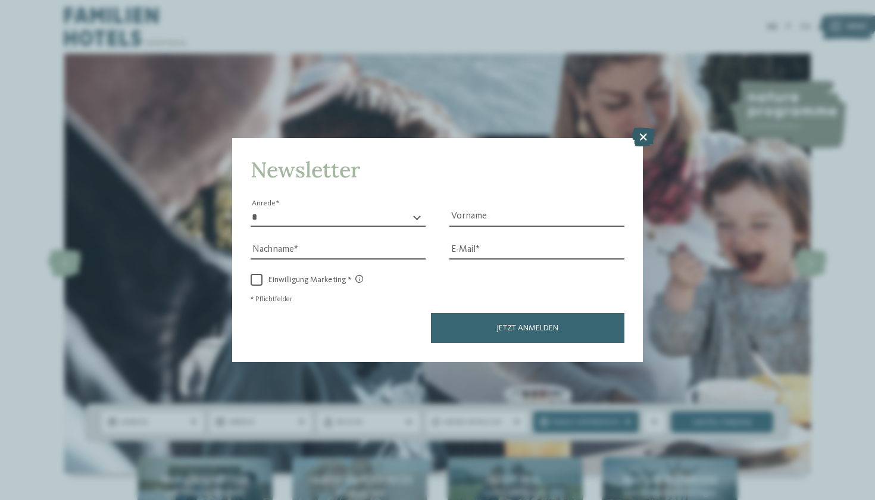
click at [641, 128] on icon at bounding box center [642, 137] width 23 height 19
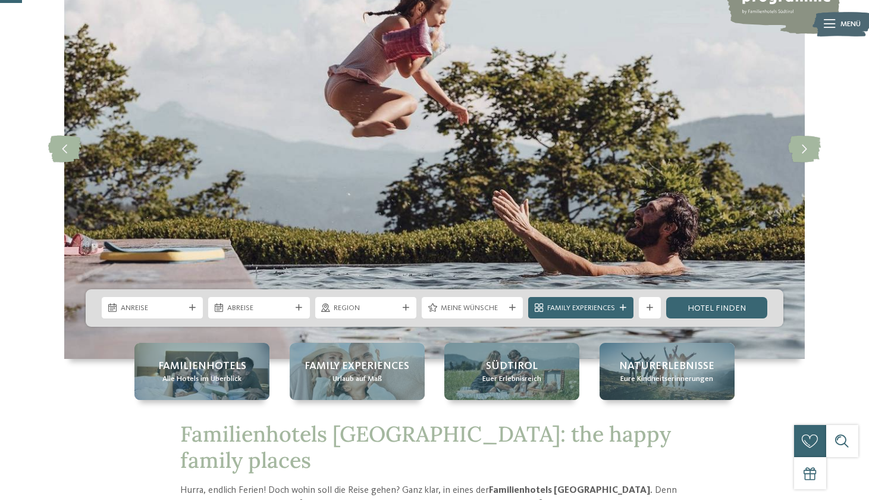
scroll to position [117, 0]
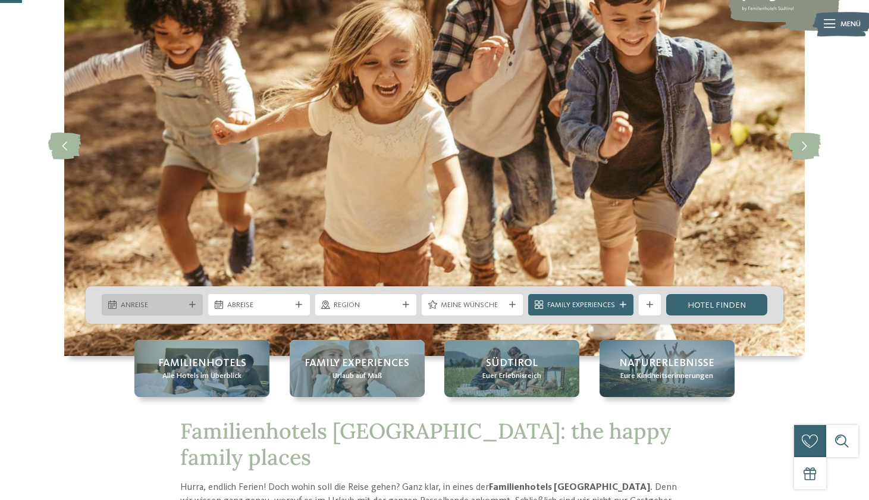
click at [186, 306] on div "Anreise" at bounding box center [152, 304] width 69 height 11
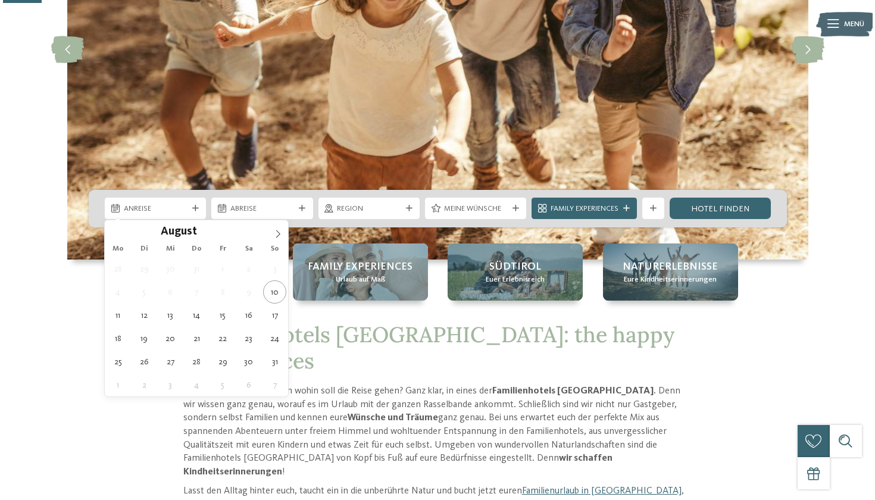
scroll to position [218, 0]
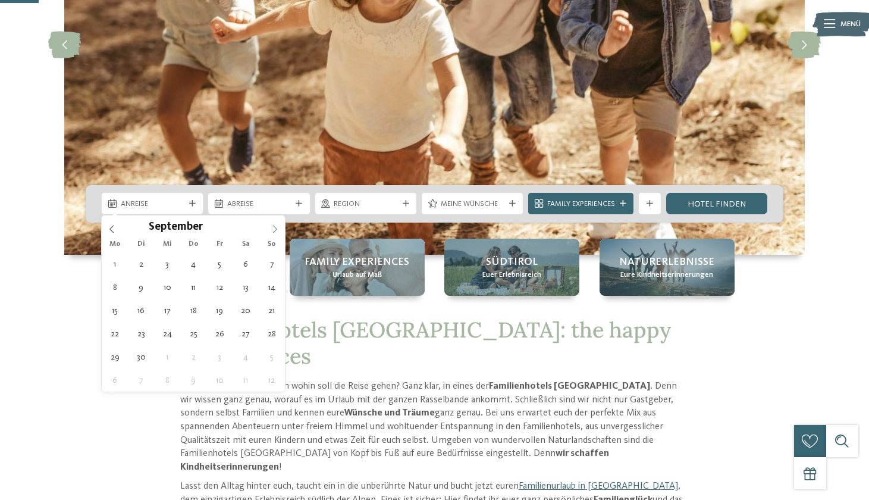
click at [274, 227] on icon at bounding box center [275, 230] width 4 height 8
type div "27.09.2025"
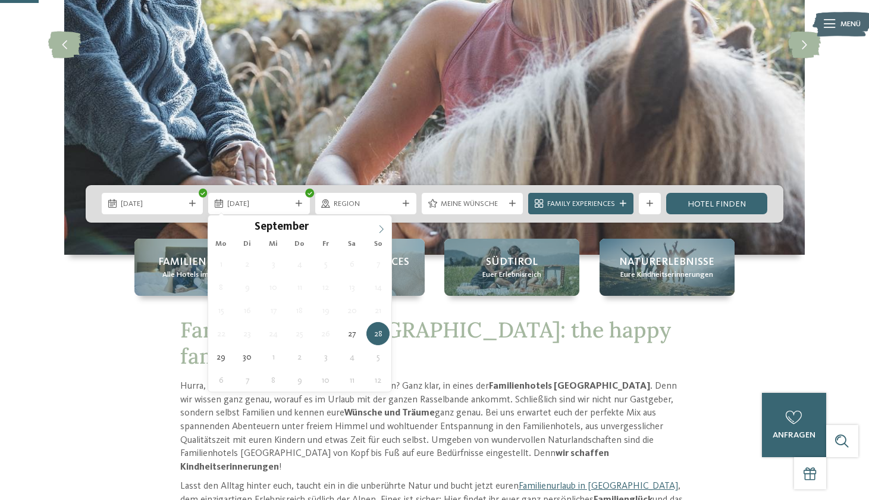
click at [380, 227] on icon at bounding box center [381, 229] width 8 height 8
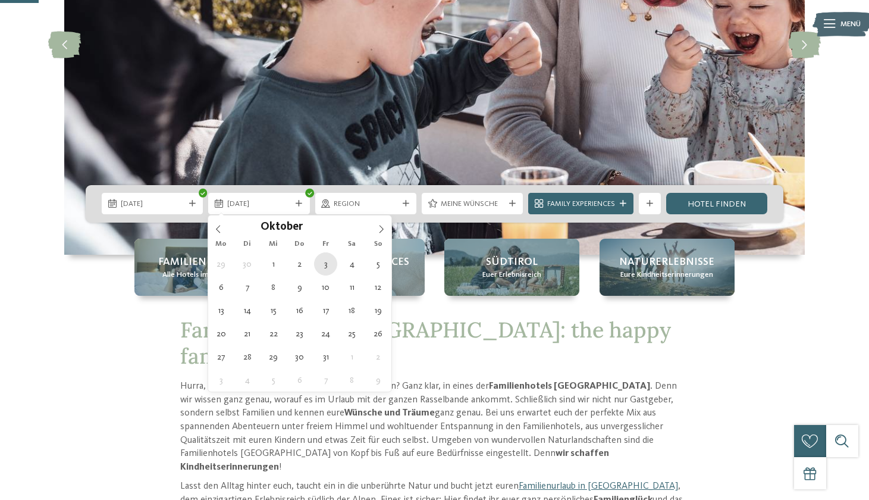
type div "03.10.2025"
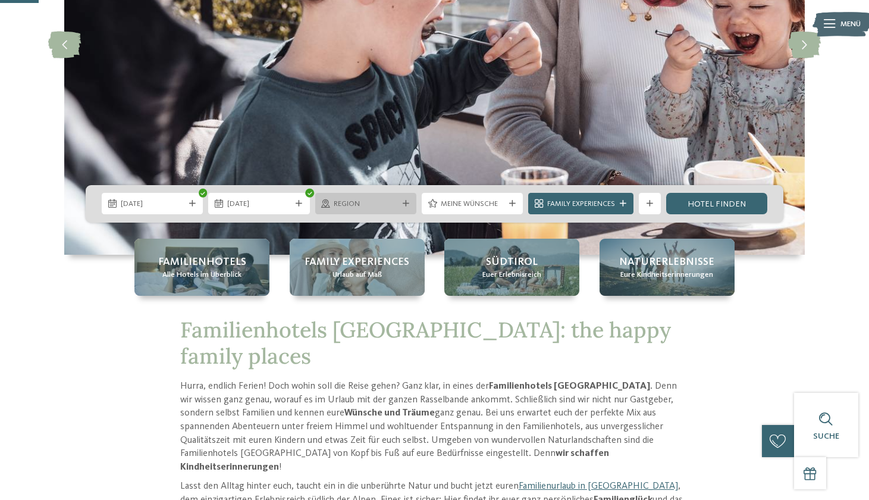
click at [361, 206] on span "Region" at bounding box center [366, 204] width 64 height 11
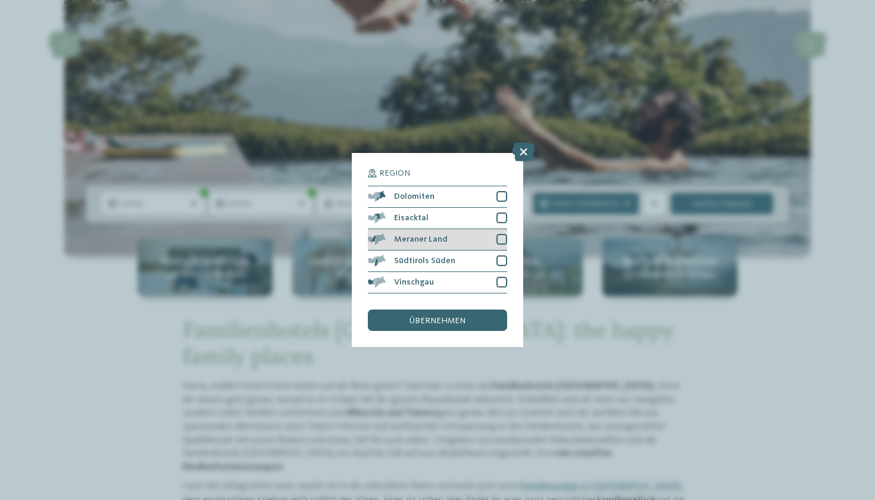
click at [501, 234] on div at bounding box center [501, 239] width 11 height 11
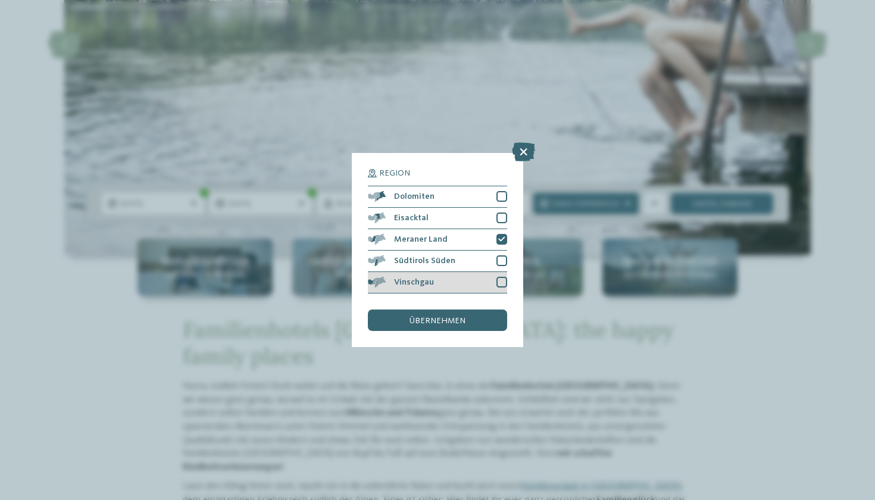
click at [505, 277] on div at bounding box center [501, 282] width 11 height 11
click at [443, 317] on span "übernehmen" at bounding box center [437, 321] width 56 height 8
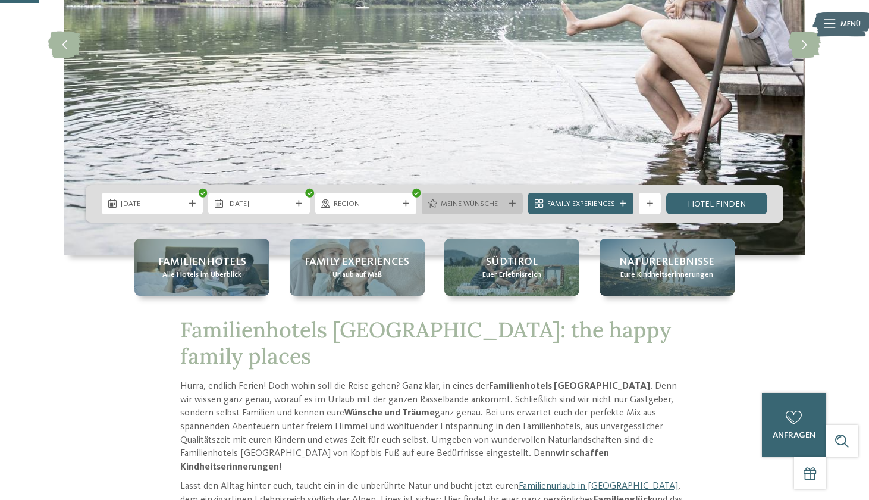
click at [486, 202] on span "Meine Wünsche" at bounding box center [473, 204] width 64 height 11
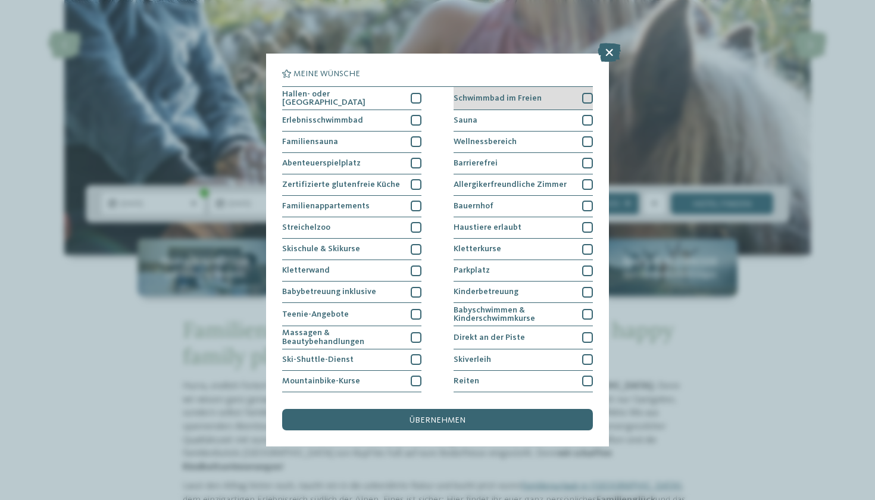
click at [582, 94] on div at bounding box center [587, 98] width 11 height 11
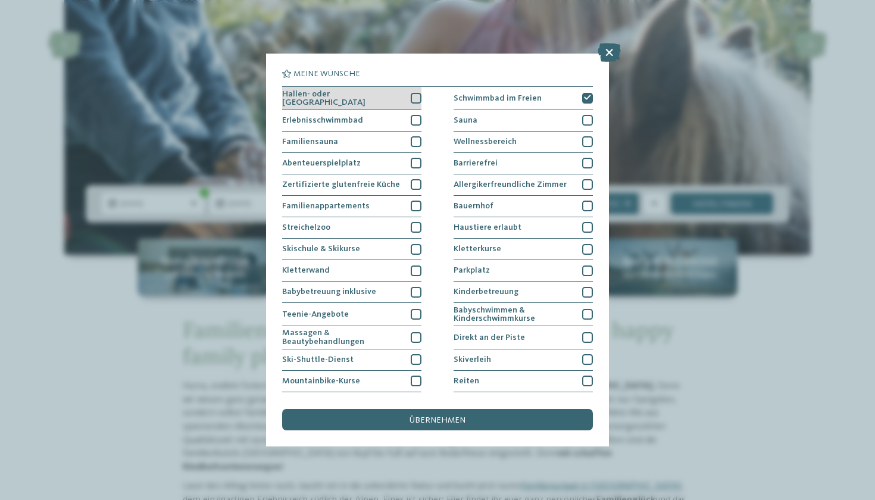
click at [413, 97] on div at bounding box center [416, 98] width 11 height 11
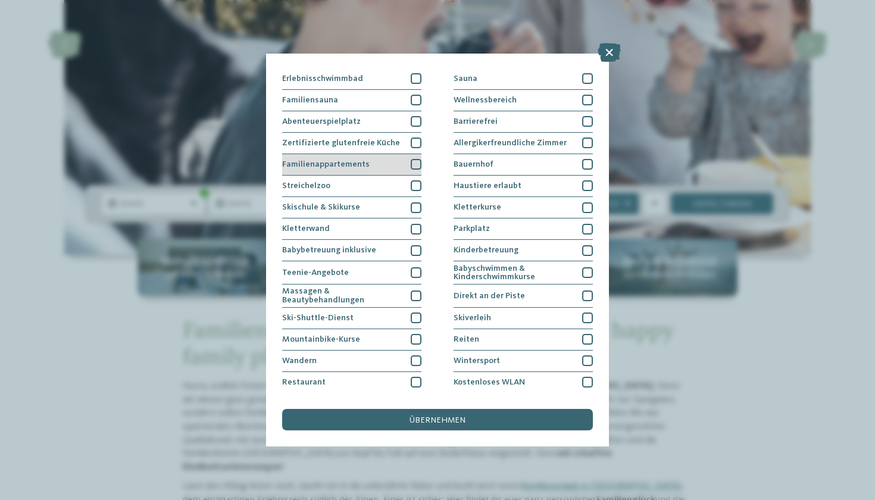
scroll to position [45, 0]
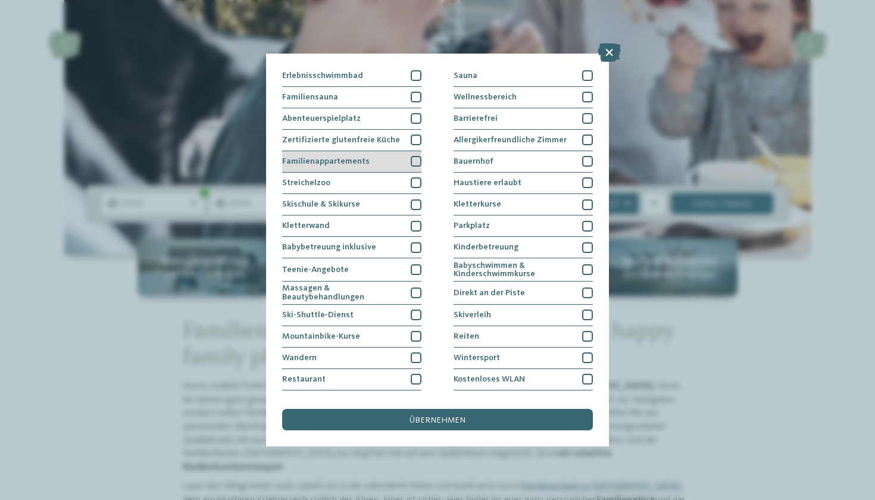
click at [415, 157] on div at bounding box center [416, 161] width 11 height 11
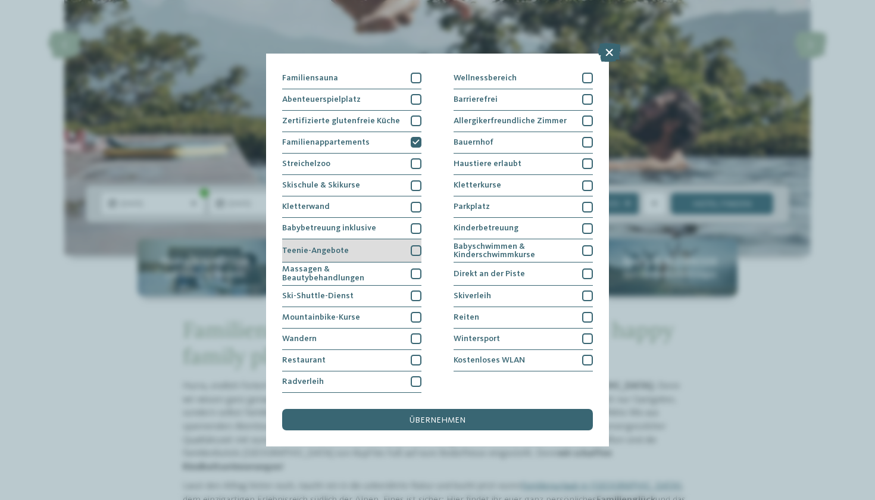
scroll to position [116, 0]
click at [414, 245] on div at bounding box center [416, 250] width 11 height 11
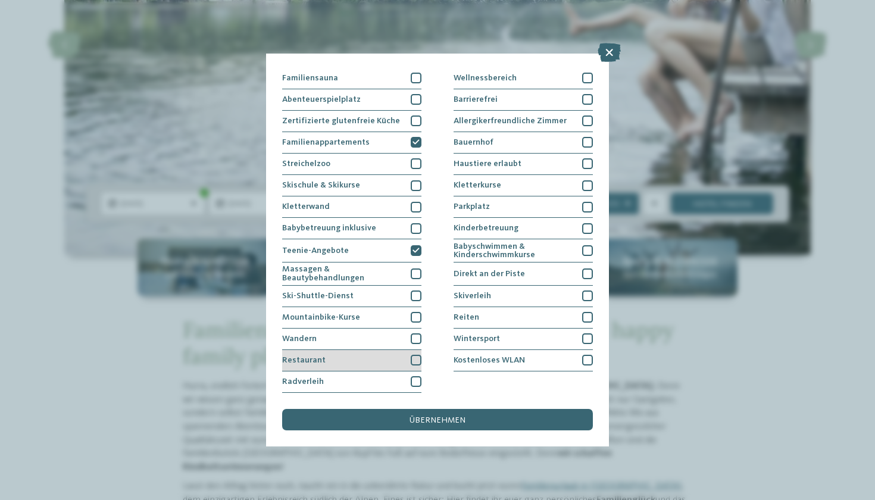
scroll to position [168, 0]
click at [417, 376] on div at bounding box center [416, 381] width 11 height 11
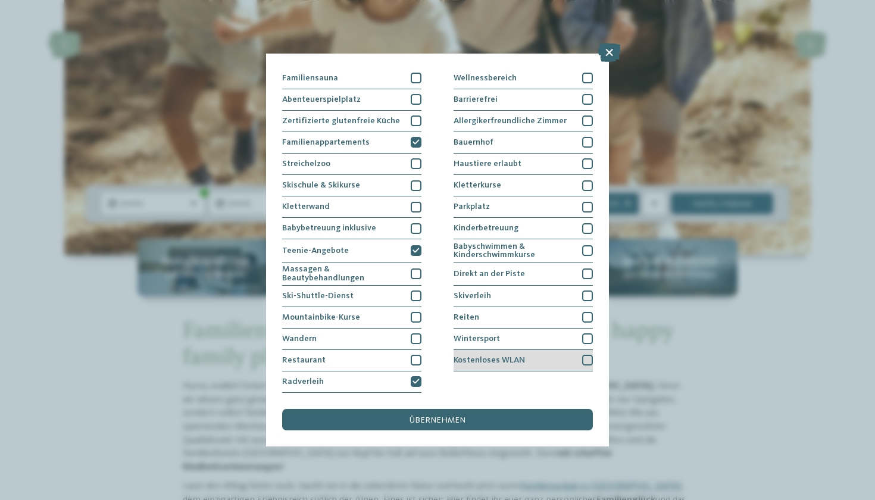
click at [585, 355] on div at bounding box center [587, 360] width 11 height 11
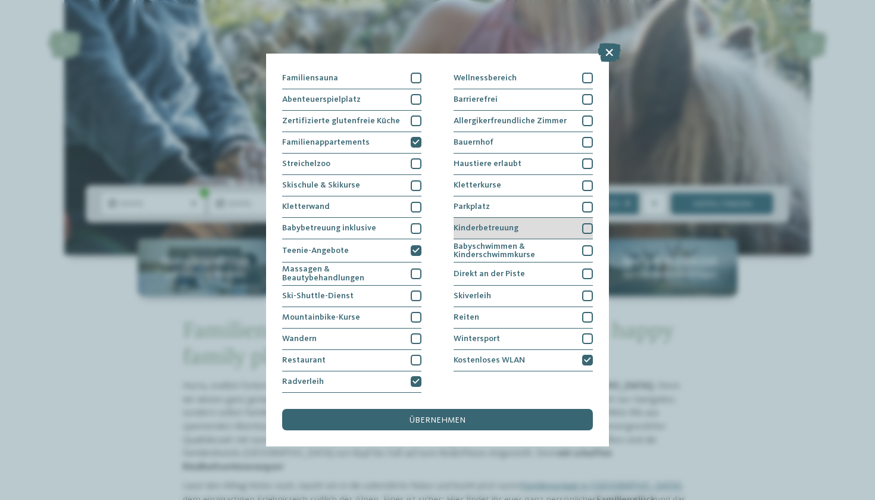
scroll to position [67, 0]
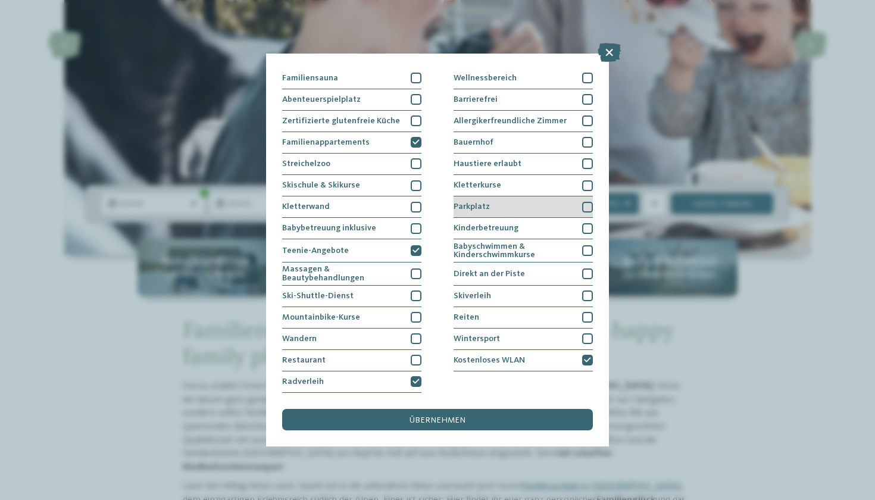
click at [583, 202] on div at bounding box center [587, 207] width 11 height 11
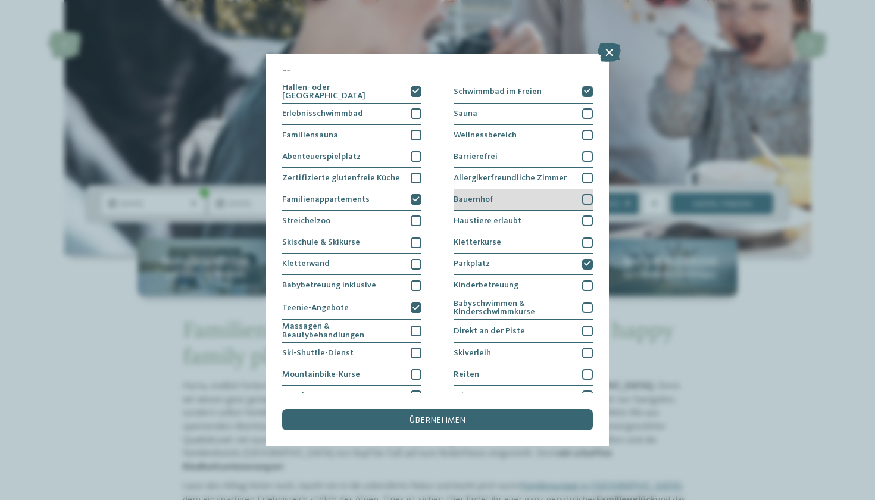
scroll to position [0, 0]
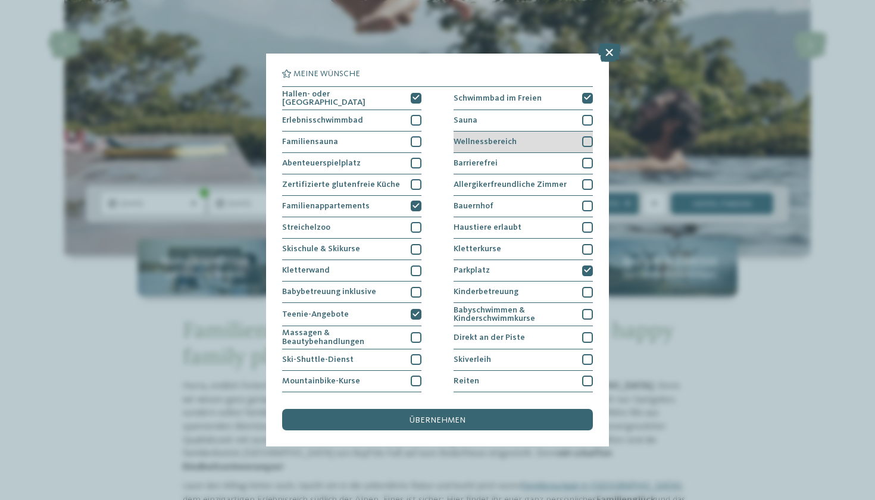
click at [587, 139] on div at bounding box center [587, 141] width 11 height 11
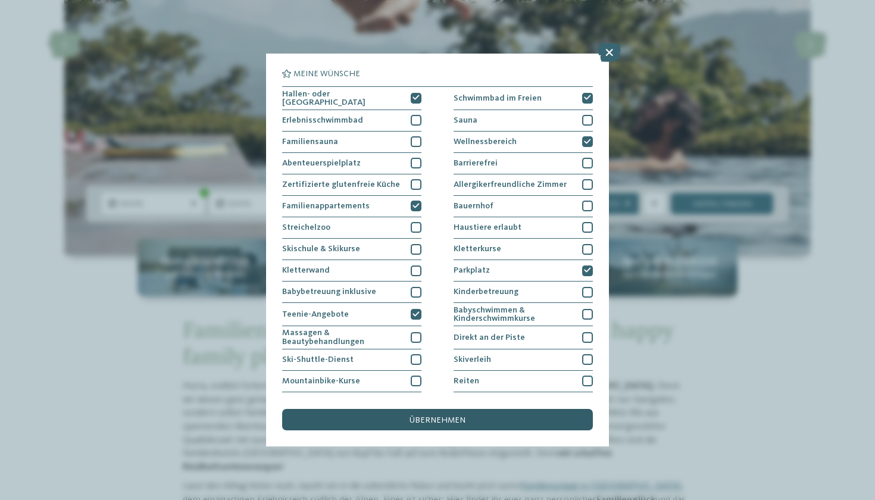
click at [428, 416] on span "übernehmen" at bounding box center [437, 420] width 56 height 8
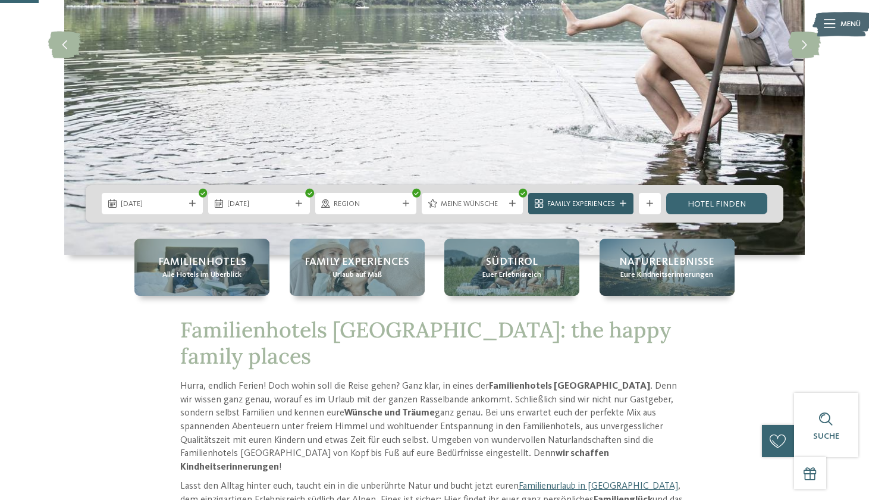
click at [625, 201] on icon at bounding box center [623, 204] width 7 height 7
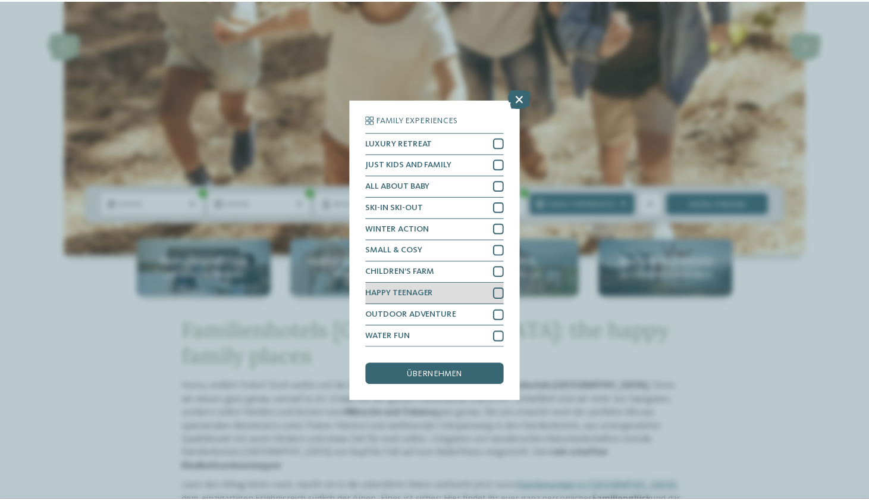
scroll to position [15, 0]
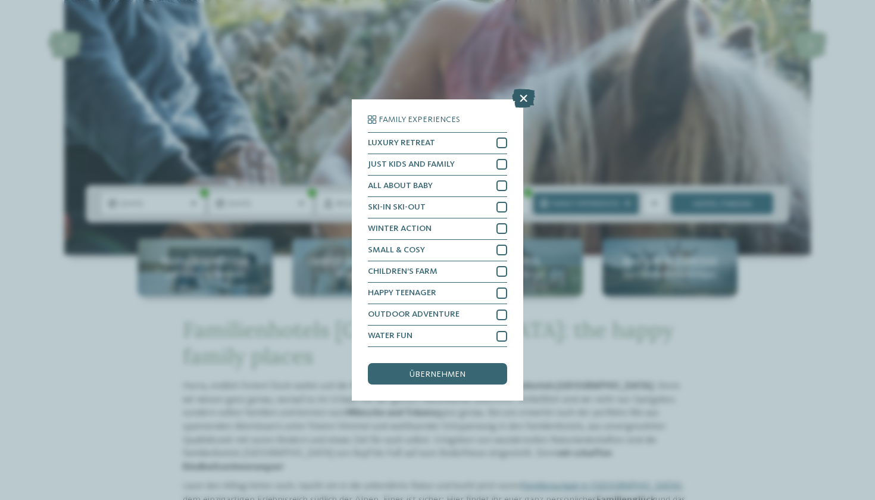
click at [525, 89] on icon at bounding box center [523, 98] width 23 height 19
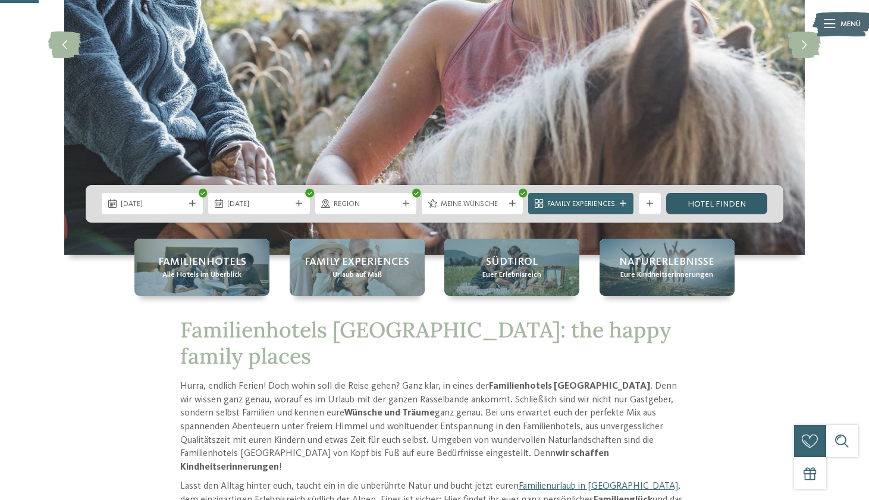
click at [710, 202] on link "Hotel finden" at bounding box center [716, 203] width 101 height 21
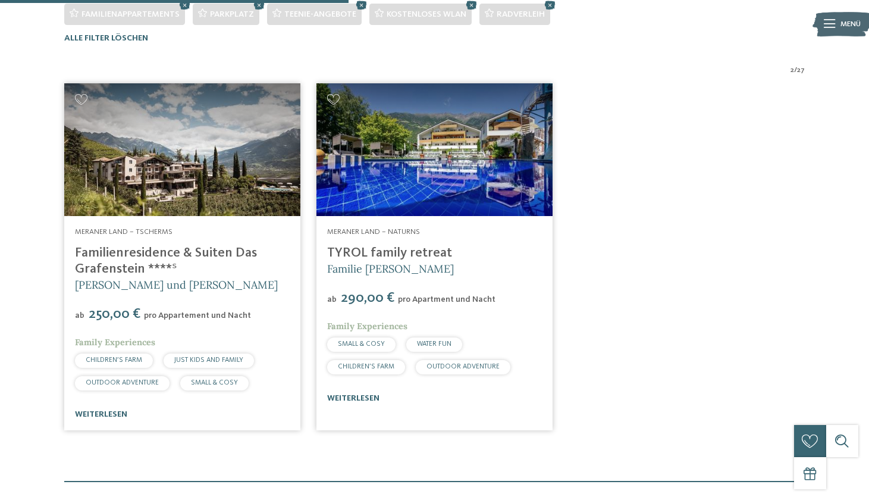
scroll to position [370, 0]
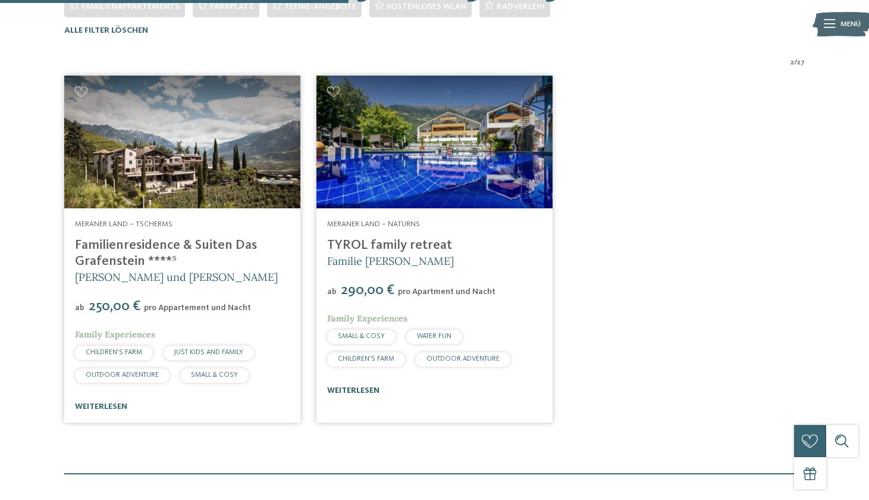
click at [362, 387] on link "weiterlesen" at bounding box center [353, 390] width 52 height 8
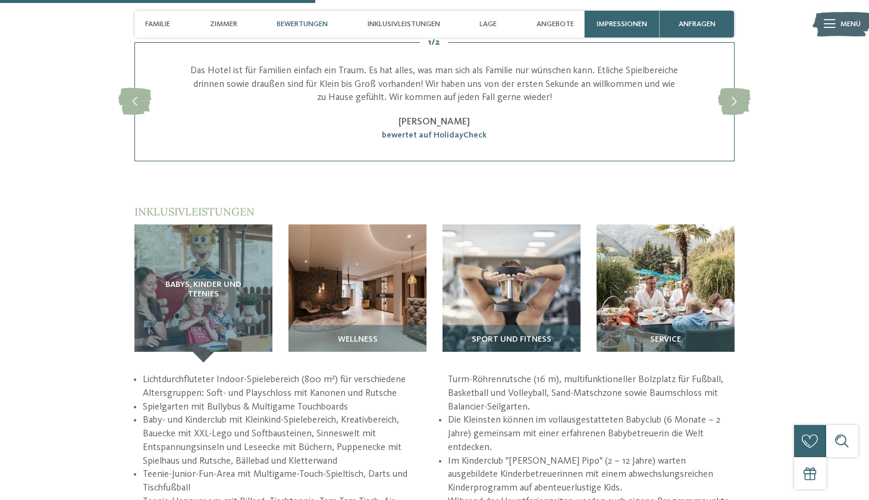
scroll to position [1294, 0]
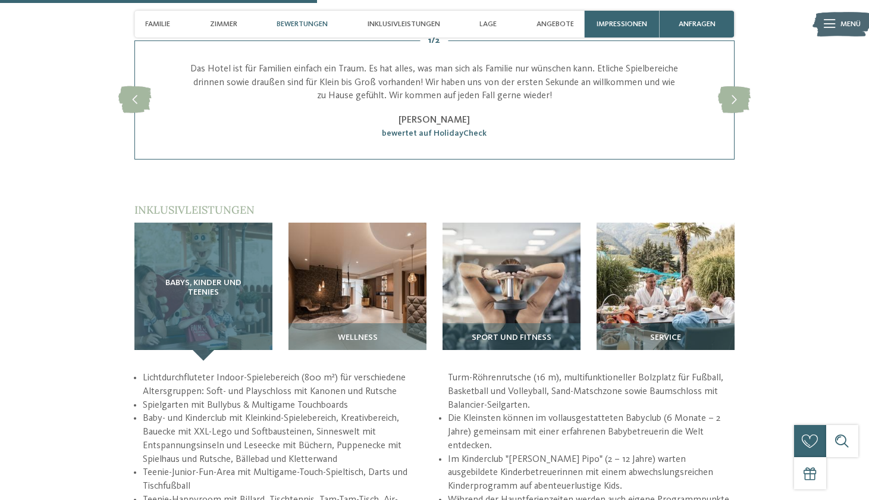
click at [208, 268] on div "Babys, Kinder und Teenies" at bounding box center [203, 292] width 138 height 138
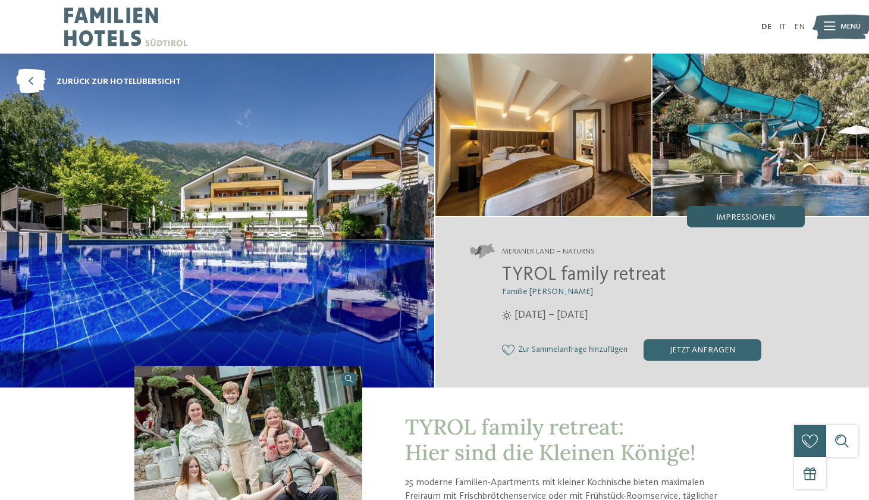
scroll to position [0, 0]
click at [827, 24] on icon at bounding box center [829, 27] width 11 height 8
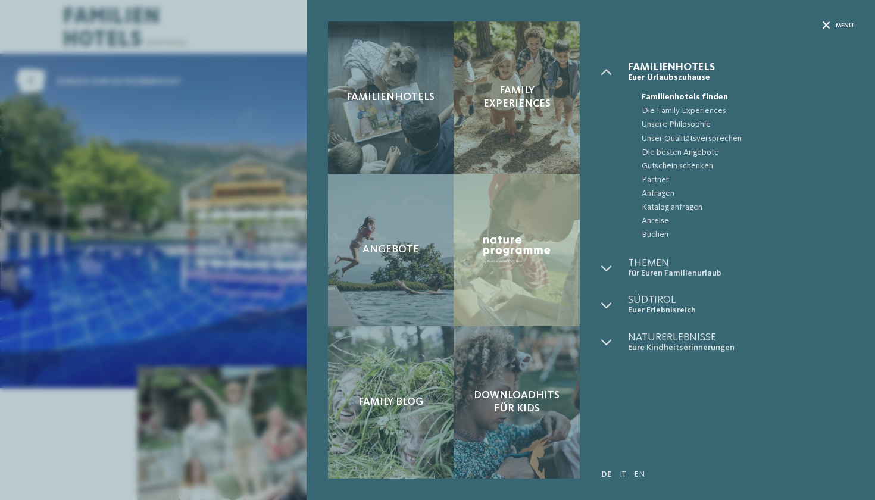
click at [845, 24] on span "Menü" at bounding box center [844, 25] width 18 height 9
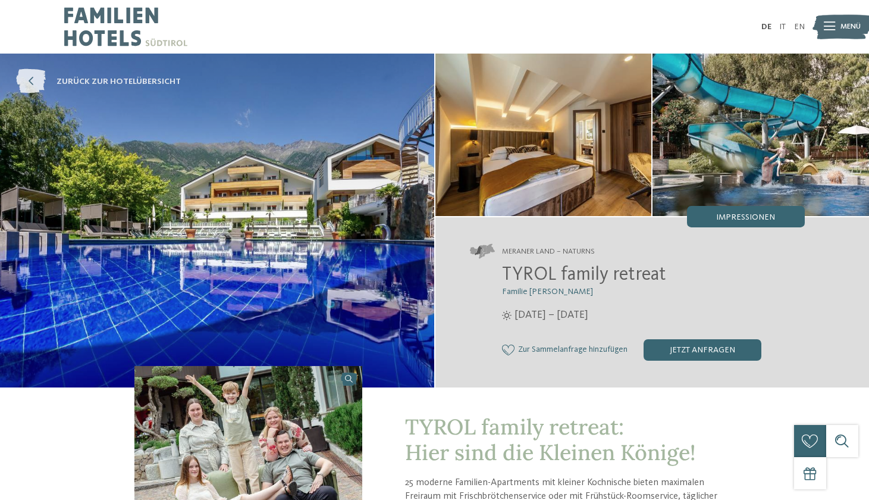
click at [42, 84] on icon at bounding box center [31, 82] width 30 height 24
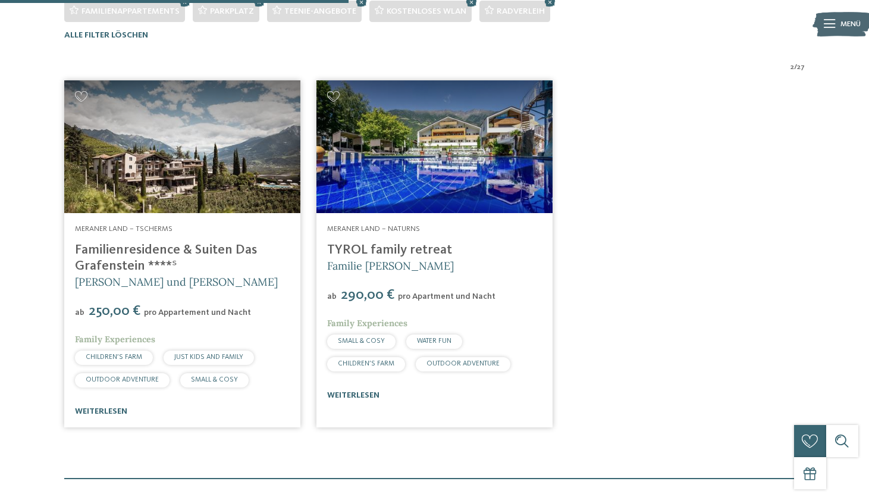
scroll to position [370, 0]
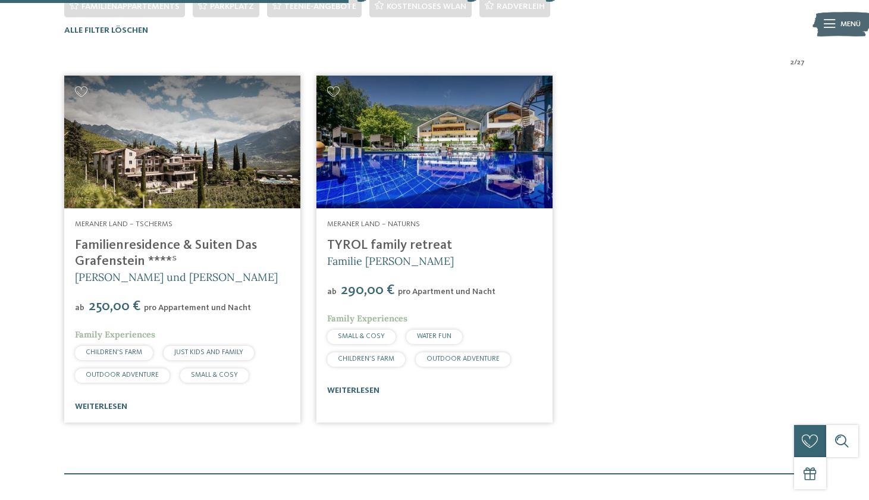
click at [114, 259] on link "Familienresidence & Suiten Das Grafenstein ****ˢ" at bounding box center [166, 253] width 182 height 29
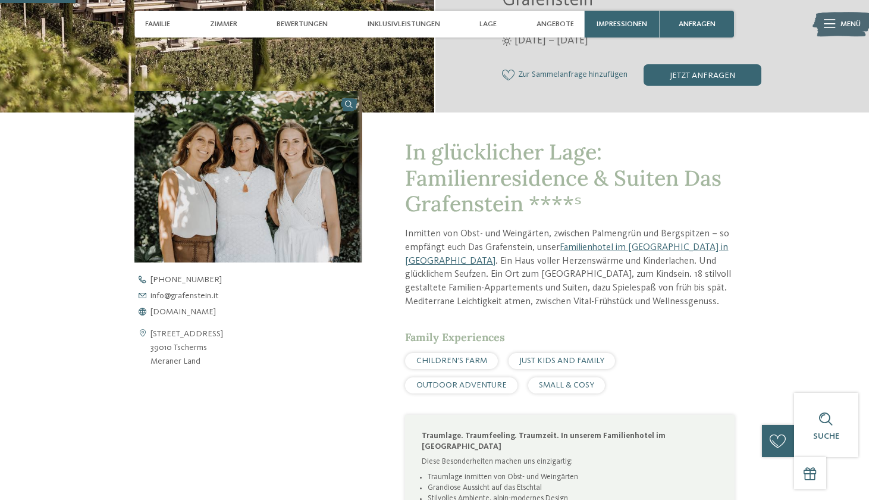
scroll to position [298, 0]
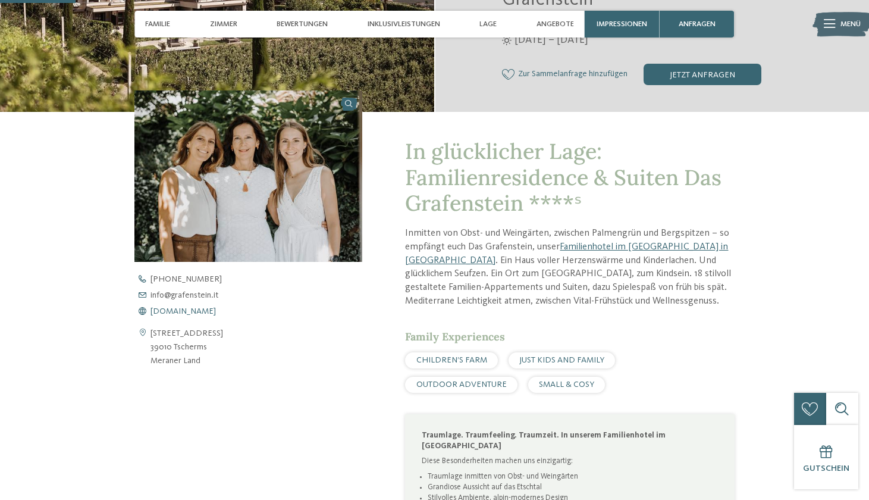
click at [181, 307] on span "[DOMAIN_NAME]" at bounding box center [183, 311] width 65 height 8
